Goal: Navigation & Orientation: Find specific page/section

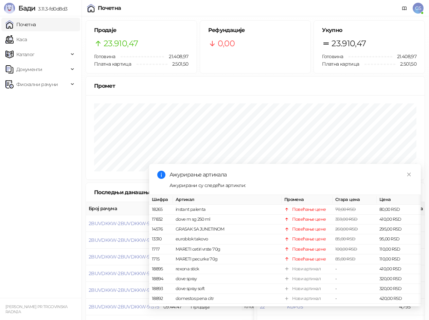
click at [16, 40] on link "Каса" at bounding box center [15, 40] width 21 height 14
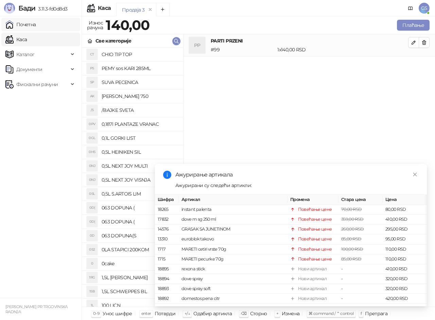
click at [33, 28] on link "Почетна" at bounding box center [20, 25] width 31 height 14
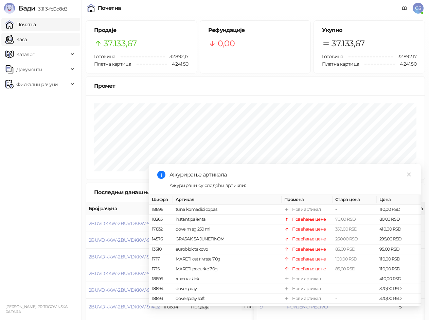
click at [27, 43] on link "Каса" at bounding box center [15, 40] width 21 height 14
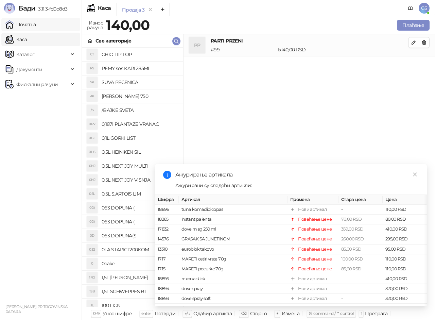
click at [36, 28] on link "Почетна" at bounding box center [20, 25] width 31 height 14
